Goal: Task Accomplishment & Management: Manage account settings

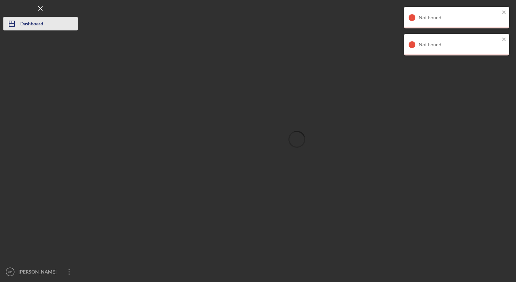
click at [33, 22] on div "Dashboard" at bounding box center [31, 24] width 23 height 15
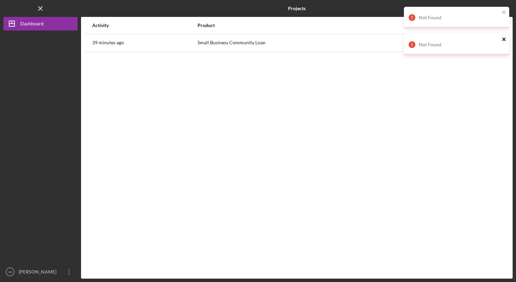
click at [504, 40] on icon "close" at bounding box center [504, 39] width 3 height 3
click at [505, 14] on icon "close" at bounding box center [504, 11] width 5 height 5
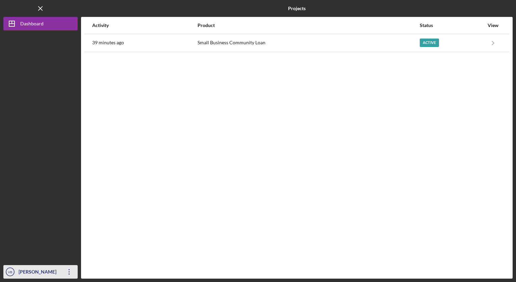
click at [67, 273] on icon "Icon/Overflow" at bounding box center [69, 271] width 17 height 17
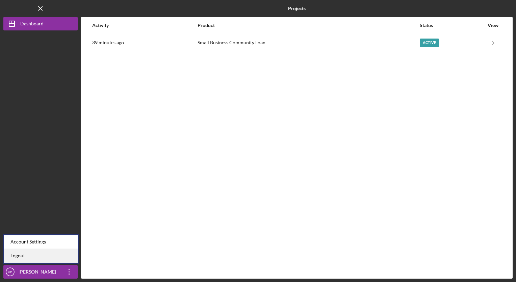
click at [23, 256] on link "Logout" at bounding box center [41, 256] width 74 height 14
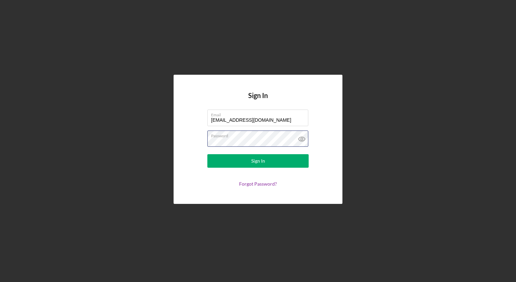
click at [208, 154] on button "Sign In" at bounding box center [258, 161] width 101 height 14
click at [259, 114] on label "Email" at bounding box center [259, 113] width 97 height 7
click at [259, 114] on input "[EMAIL_ADDRESS][DOMAIN_NAME]" at bounding box center [258, 118] width 101 height 16
click at [259, 114] on label "Email" at bounding box center [259, 113] width 97 height 7
click at [259, 114] on input "[EMAIL_ADDRESS][DOMAIN_NAME]" at bounding box center [258, 118] width 101 height 16
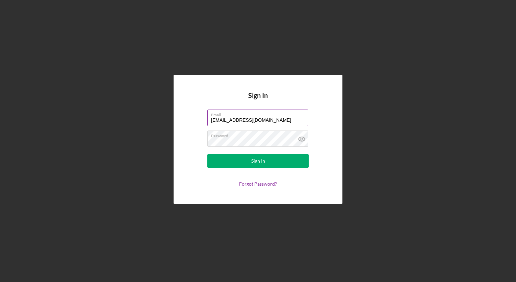
click at [259, 114] on label "Email" at bounding box center [259, 113] width 97 height 7
click at [259, 114] on input "[EMAIL_ADDRESS][DOMAIN_NAME]" at bounding box center [258, 118] width 101 height 16
drag, startPoint x: 259, startPoint y: 114, endPoint x: 256, endPoint y: 117, distance: 4.5
click at [256, 117] on div "Email [EMAIL_ADDRESS][DOMAIN_NAME]" at bounding box center [258, 118] width 101 height 17
click at [256, 117] on input "[EMAIL_ADDRESS][DOMAIN_NAME]" at bounding box center [258, 118] width 101 height 16
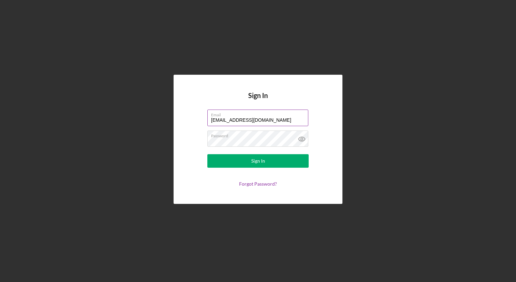
click at [256, 117] on input "[EMAIL_ADDRESS][DOMAIN_NAME]" at bounding box center [258, 118] width 101 height 16
type input "h"
type input "[EMAIL_ADDRESS][DOMAIN_NAME]"
click at [208, 154] on button "Sign In" at bounding box center [258, 161] width 101 height 14
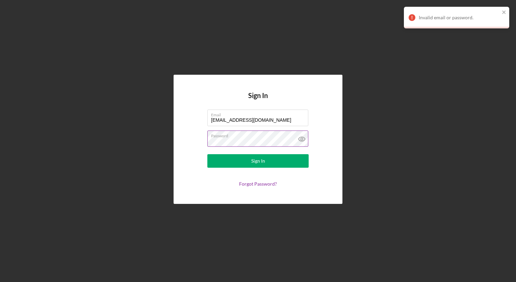
click at [303, 139] on icon at bounding box center [302, 139] width 2 height 2
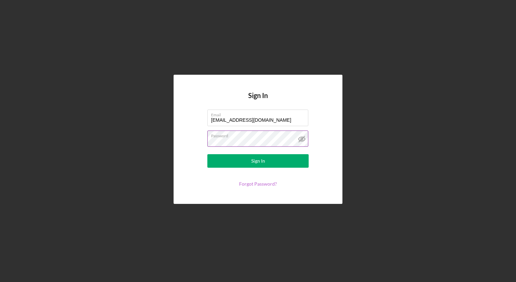
click at [253, 183] on link "Forgot Password?" at bounding box center [258, 184] width 38 height 6
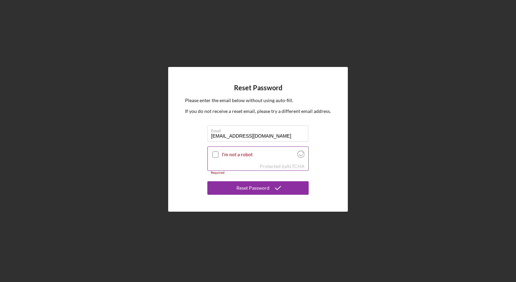
type input "[EMAIL_ADDRESS][DOMAIN_NAME]"
click at [216, 155] on input "I'm not a robot" at bounding box center [216, 154] width 6 height 6
checkbox input "true"
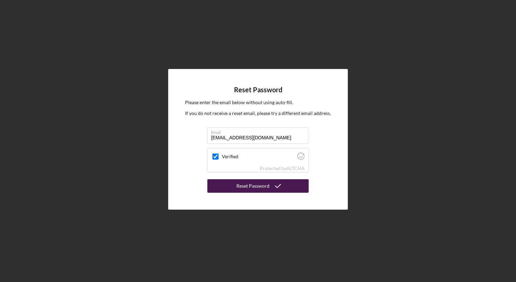
click at [266, 187] on div "Reset Password" at bounding box center [253, 186] width 33 height 14
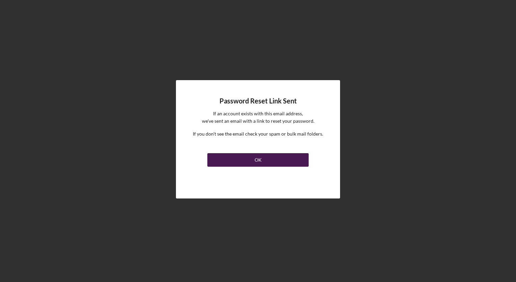
click at [250, 154] on button "OK" at bounding box center [258, 160] width 101 height 14
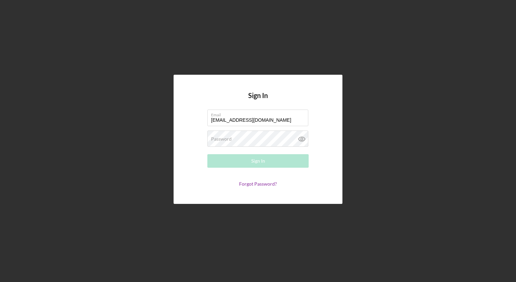
type input "[EMAIL_ADDRESS][DOMAIN_NAME]"
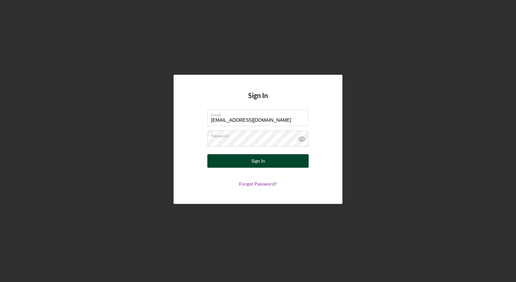
click at [256, 165] on div "Sign In" at bounding box center [258, 161] width 14 height 14
